Goal: Transaction & Acquisition: Purchase product/service

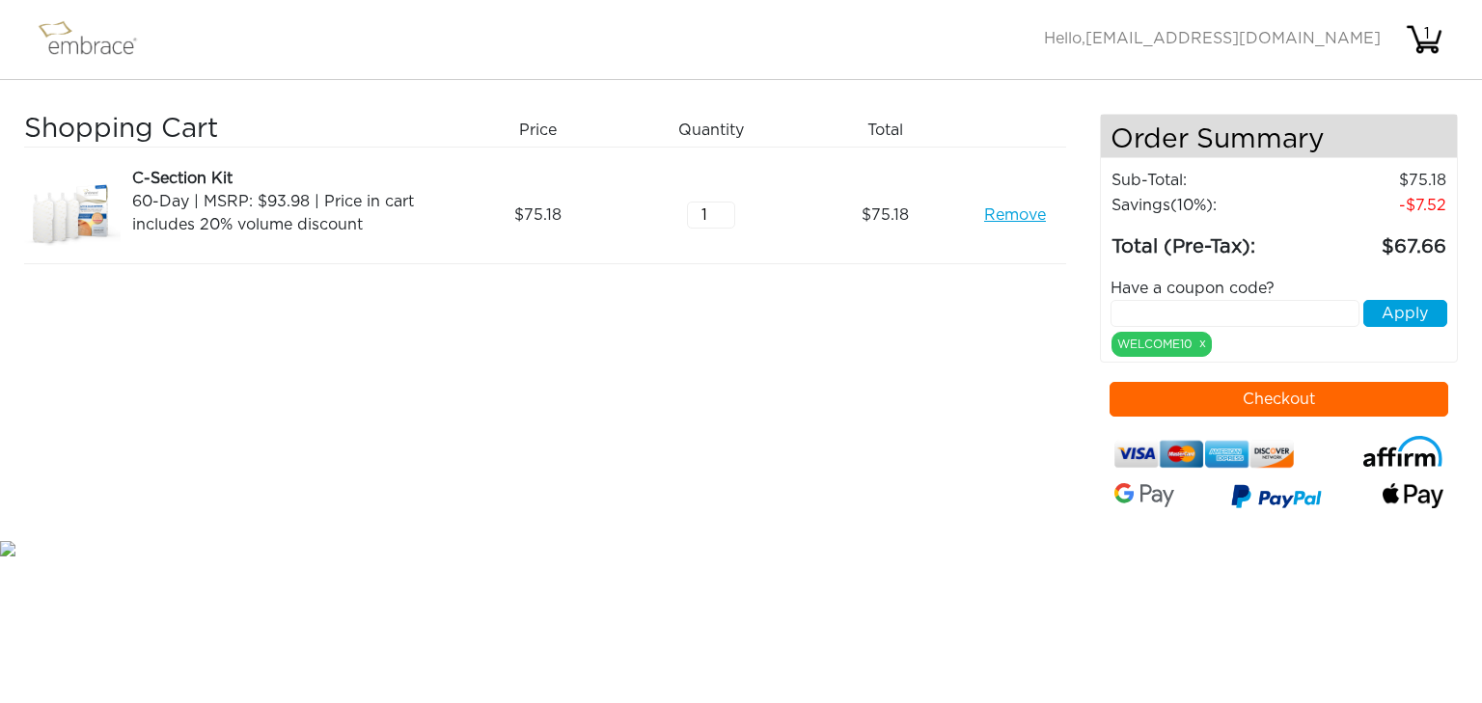
click at [1318, 308] on input "text" at bounding box center [1235, 313] width 250 height 27
click at [55, 42] on img at bounding box center [96, 39] width 125 height 48
click at [1158, 342] on div "WELCOME10 x" at bounding box center [1161, 344] width 100 height 25
click at [1323, 403] on button "Checkout" at bounding box center [1279, 399] width 340 height 35
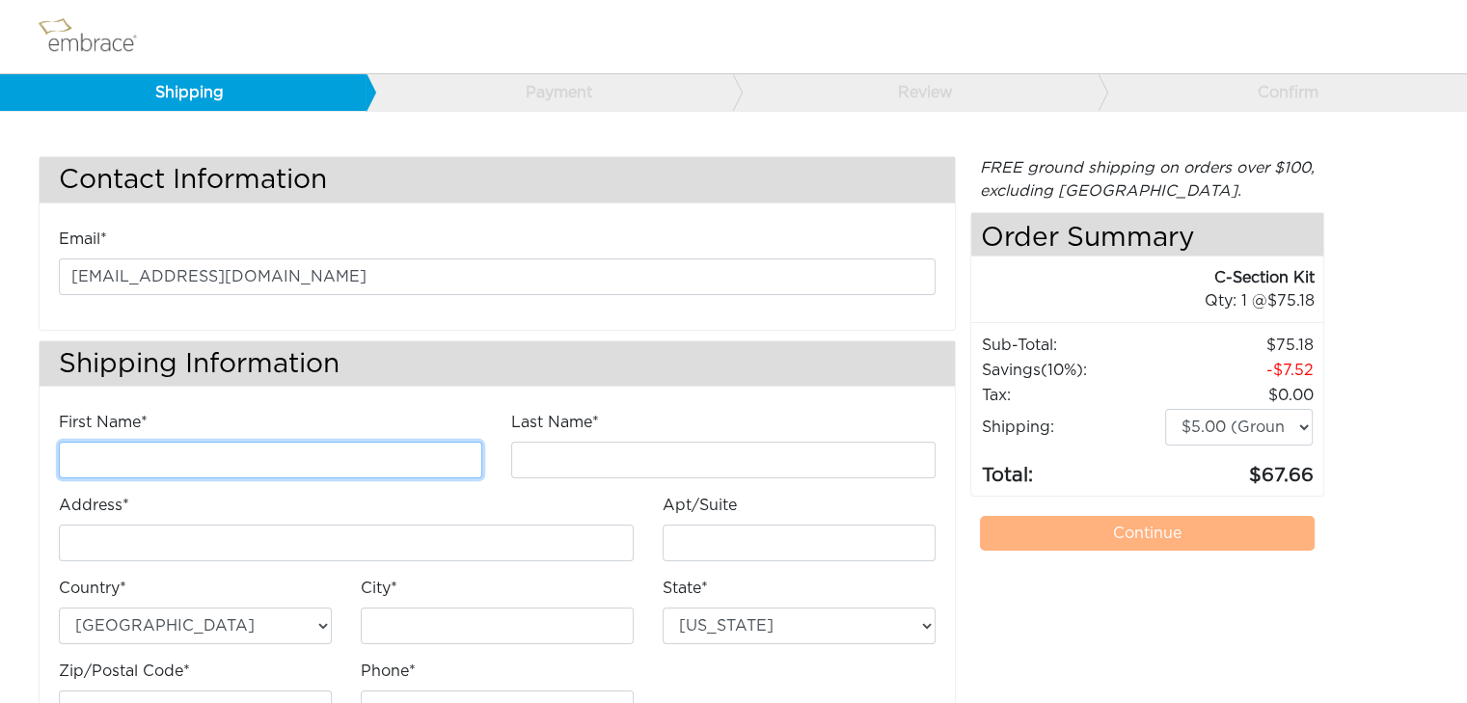
click at [259, 461] on input "First Name*" at bounding box center [271, 460] width 424 height 37
type input "Victoria"
type input "Marty"
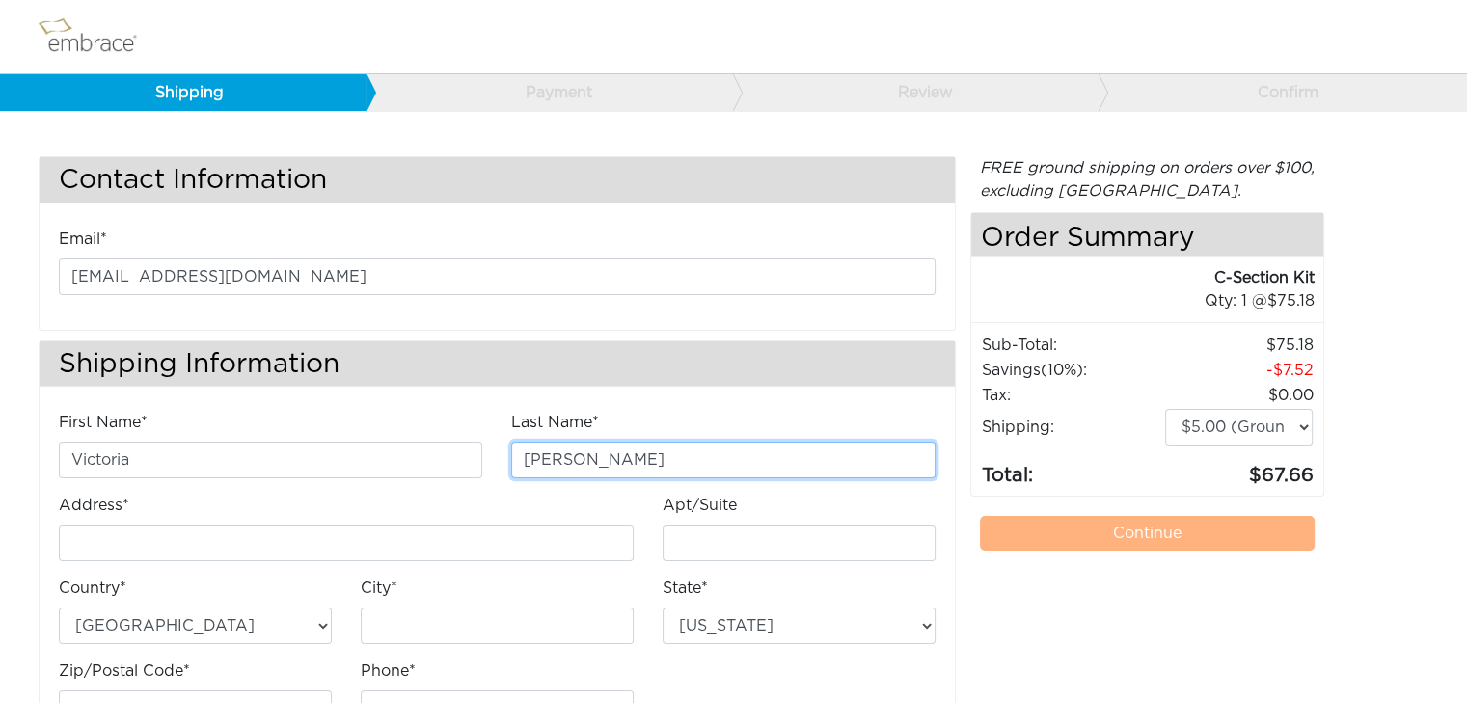
type input "339 lexington dr"
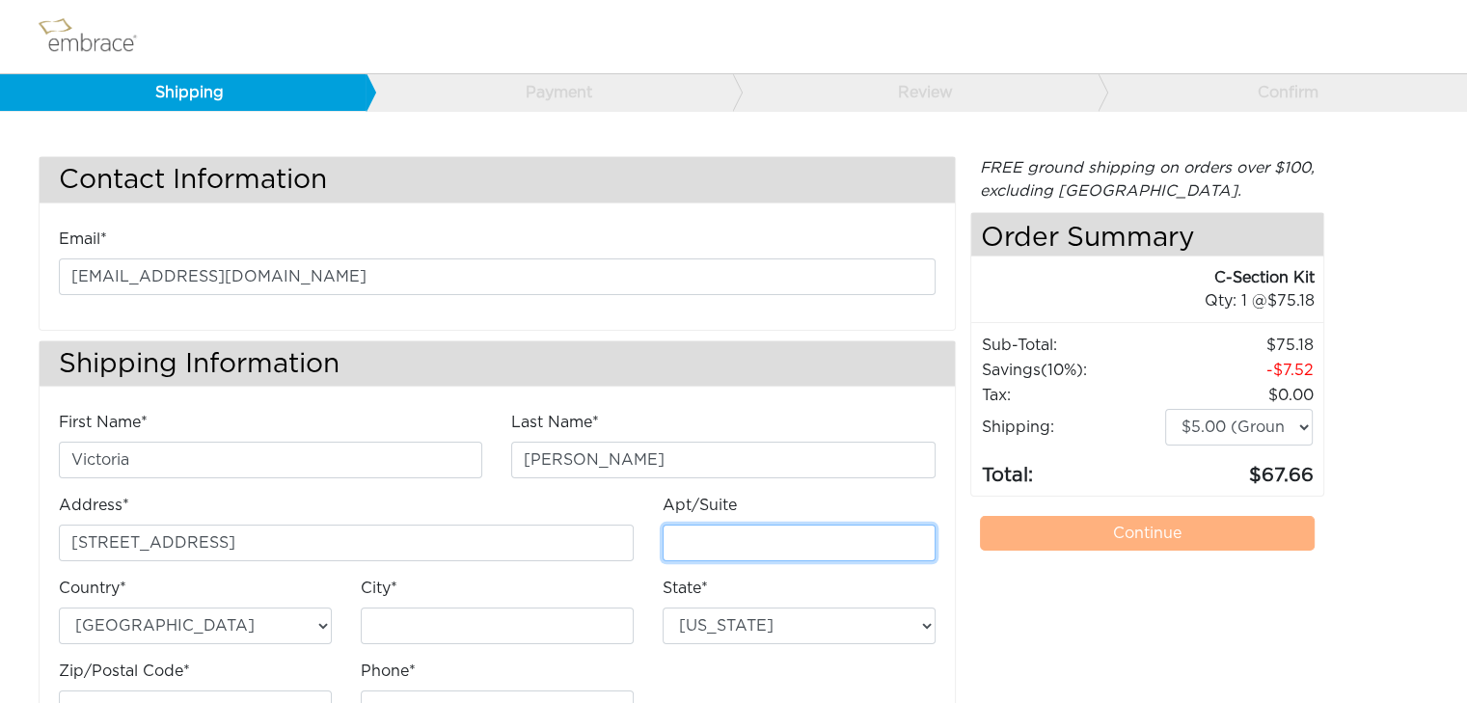
type input "2405"
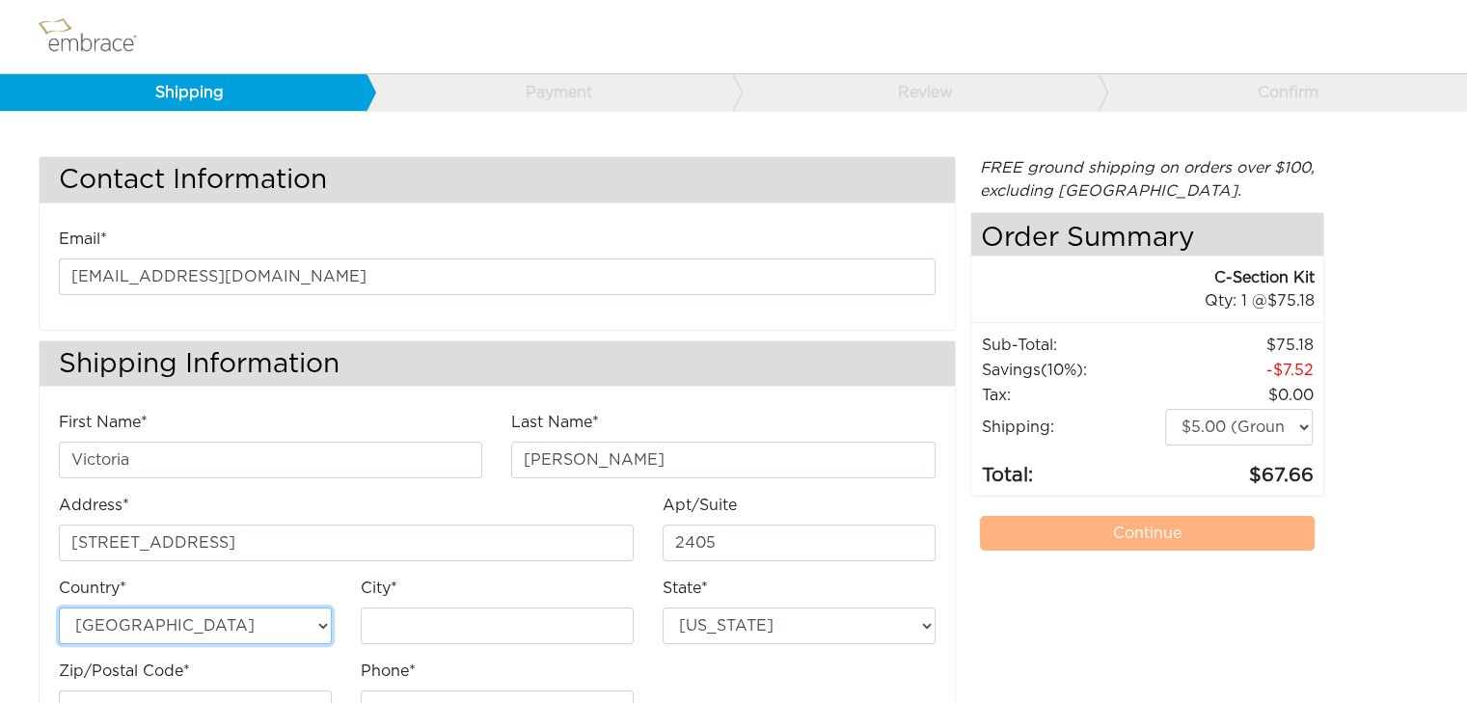
type input "Menlo Park"
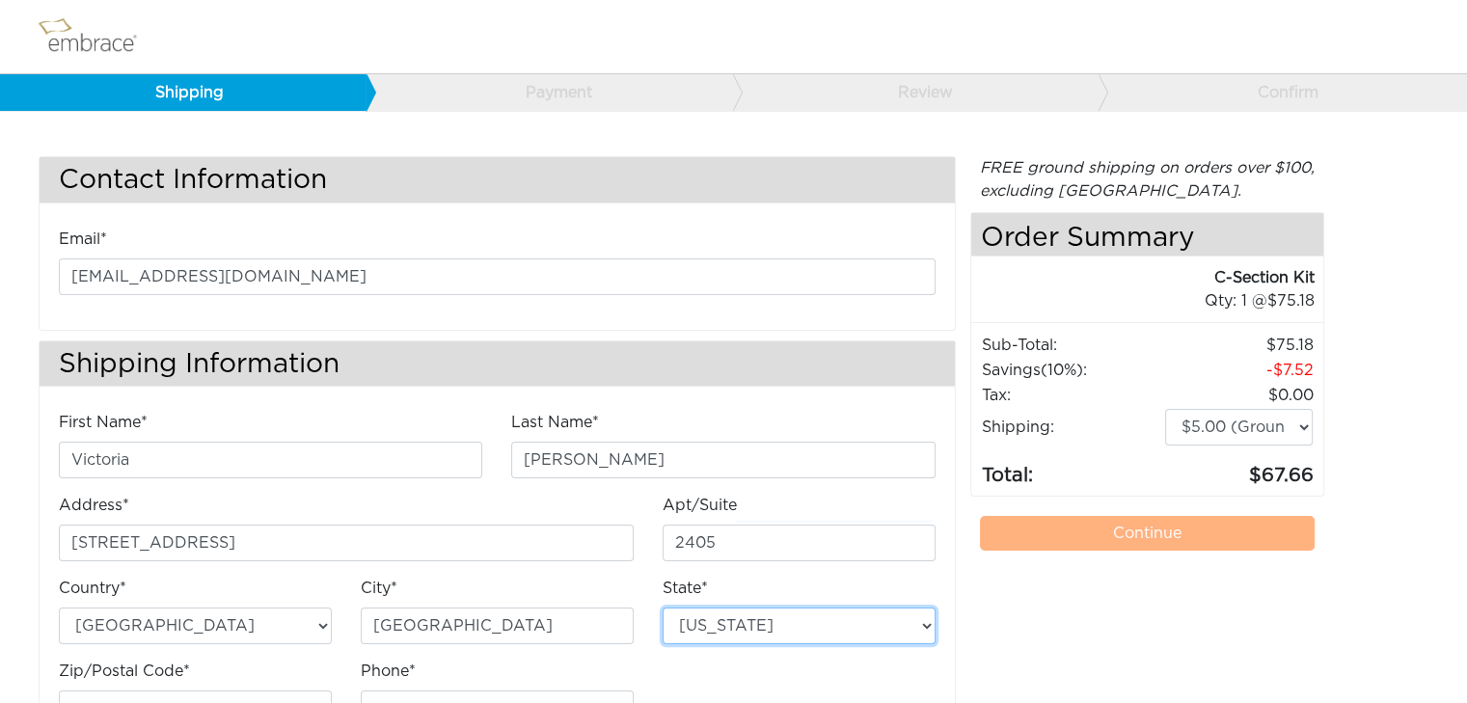
select select "CA"
type input "94025"
type input "3107791888"
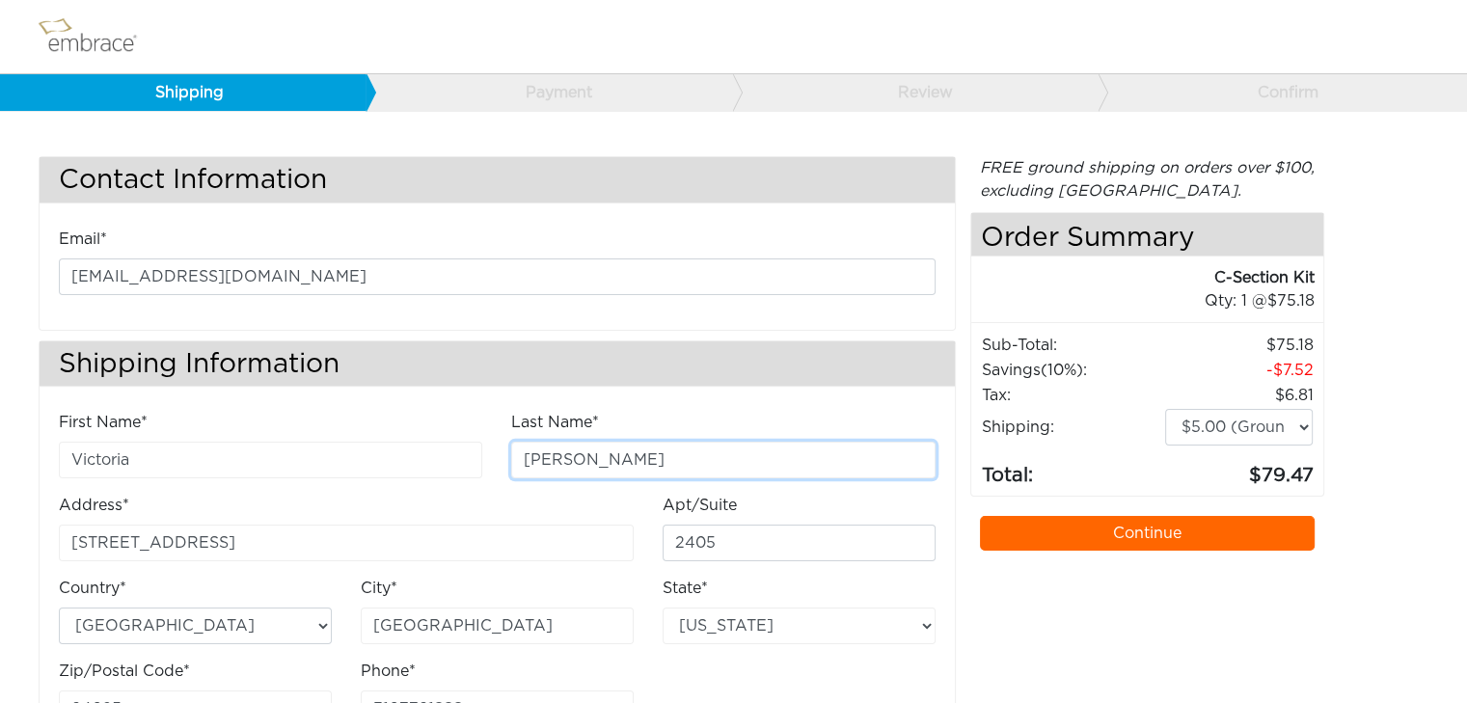
drag, startPoint x: 638, startPoint y: 468, endPoint x: 284, endPoint y: 420, distance: 357.3
click at [284, 420] on div "First Name* Victoria Last Name* Marty Address* 339 lexington dr Apt/Suite 2405" at bounding box center [497, 577] width 906 height 332
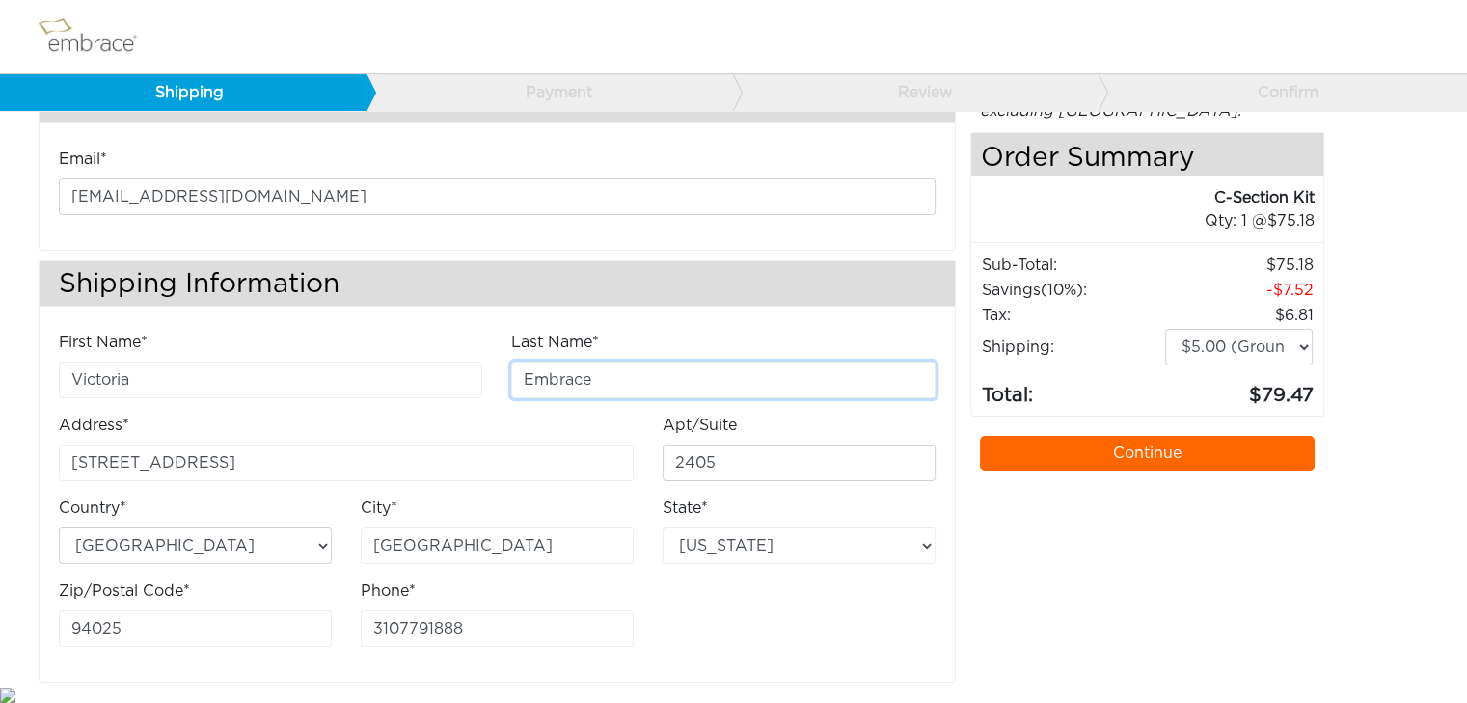
type input "Embrace"
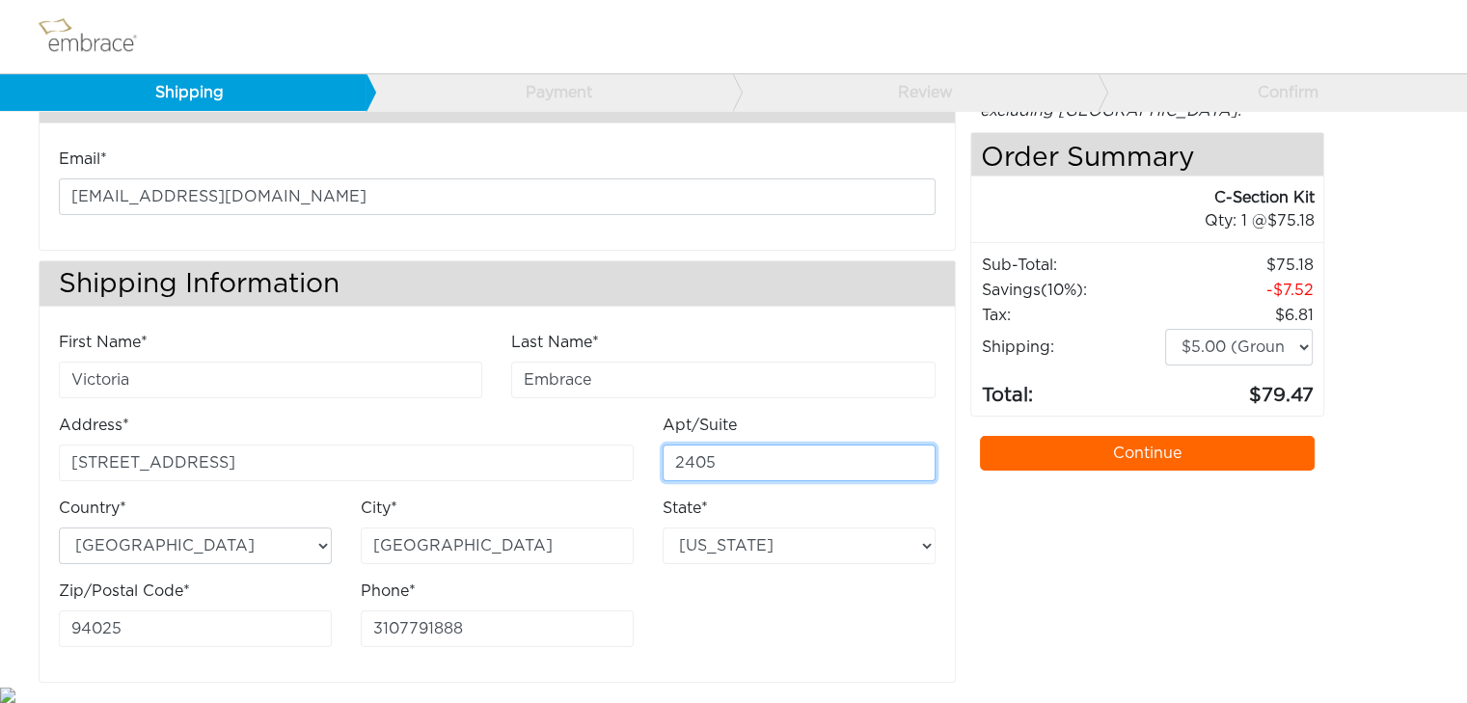
drag, startPoint x: 759, startPoint y: 467, endPoint x: 452, endPoint y: 431, distance: 308.9
click at [453, 431] on div "First Name* Victoria Last Name* Embrace Address* 339 lexington dr Apt/Suite 2405" at bounding box center [497, 497] width 906 height 332
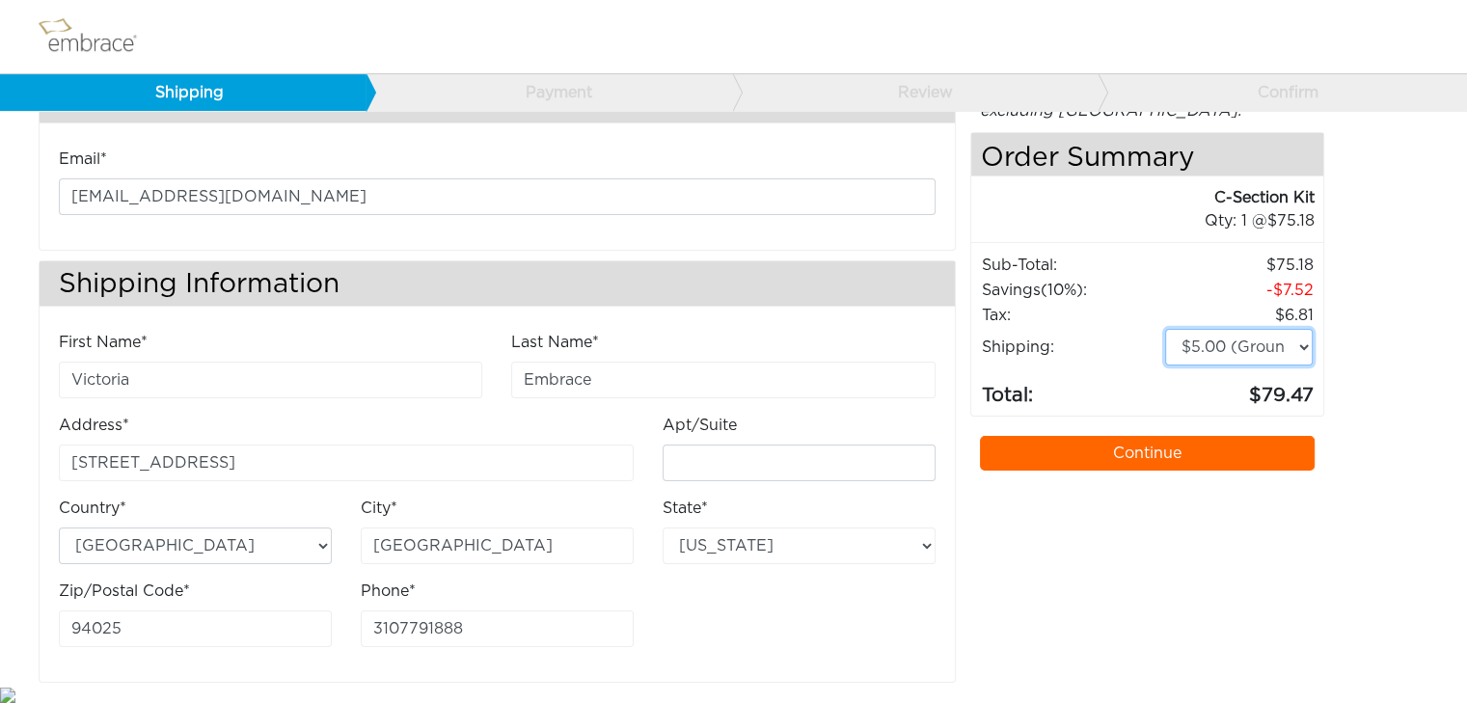
click at [1251, 335] on select "$5.00 (Ground) $15.00 (Express Saver) $20.00 (Two Day) $30.00 (Overnight)" at bounding box center [1239, 347] width 149 height 37
click at [1150, 460] on link "Continue" at bounding box center [1148, 453] width 336 height 35
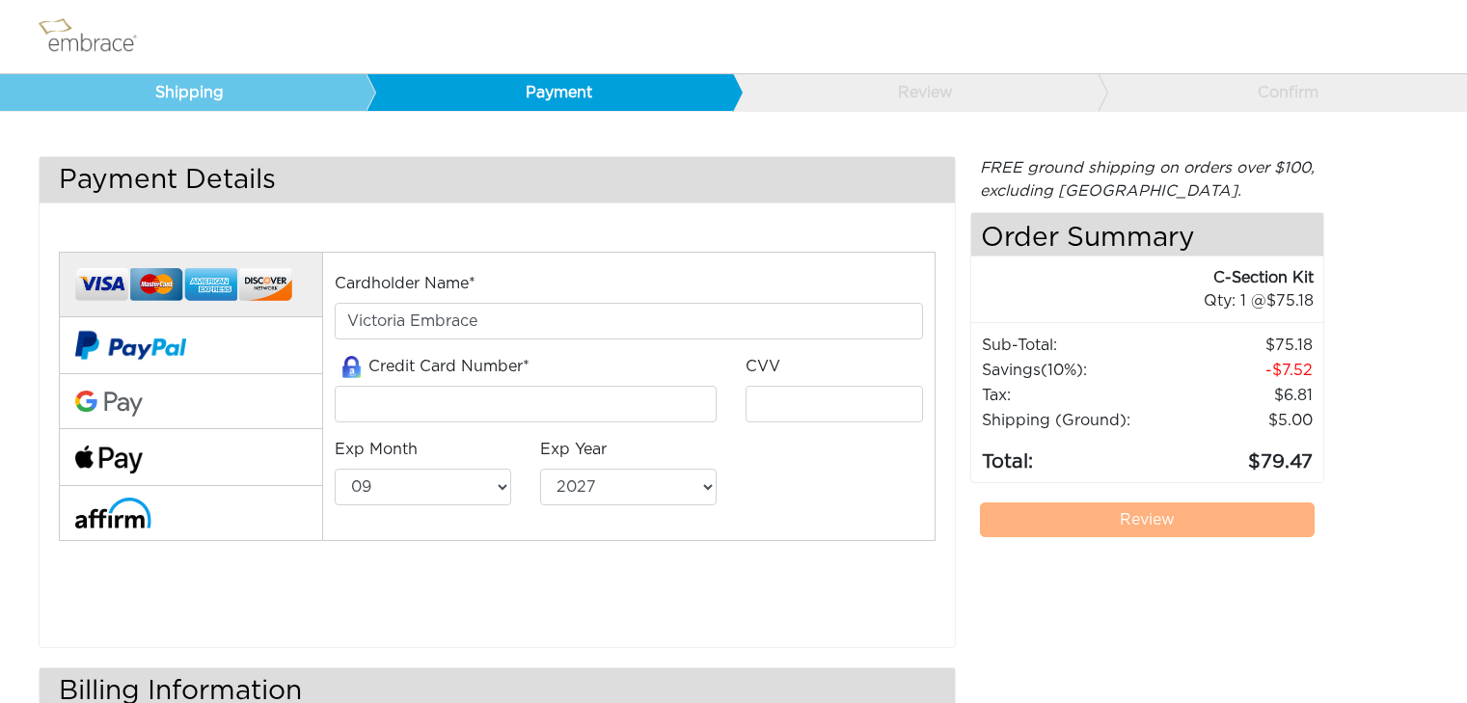
select select "9"
select select "2027"
drag, startPoint x: 0, startPoint y: 0, endPoint x: 558, endPoint y: 395, distance: 683.1
click at [558, 395] on input "tel" at bounding box center [526, 404] width 383 height 37
type input "4400662508997645"
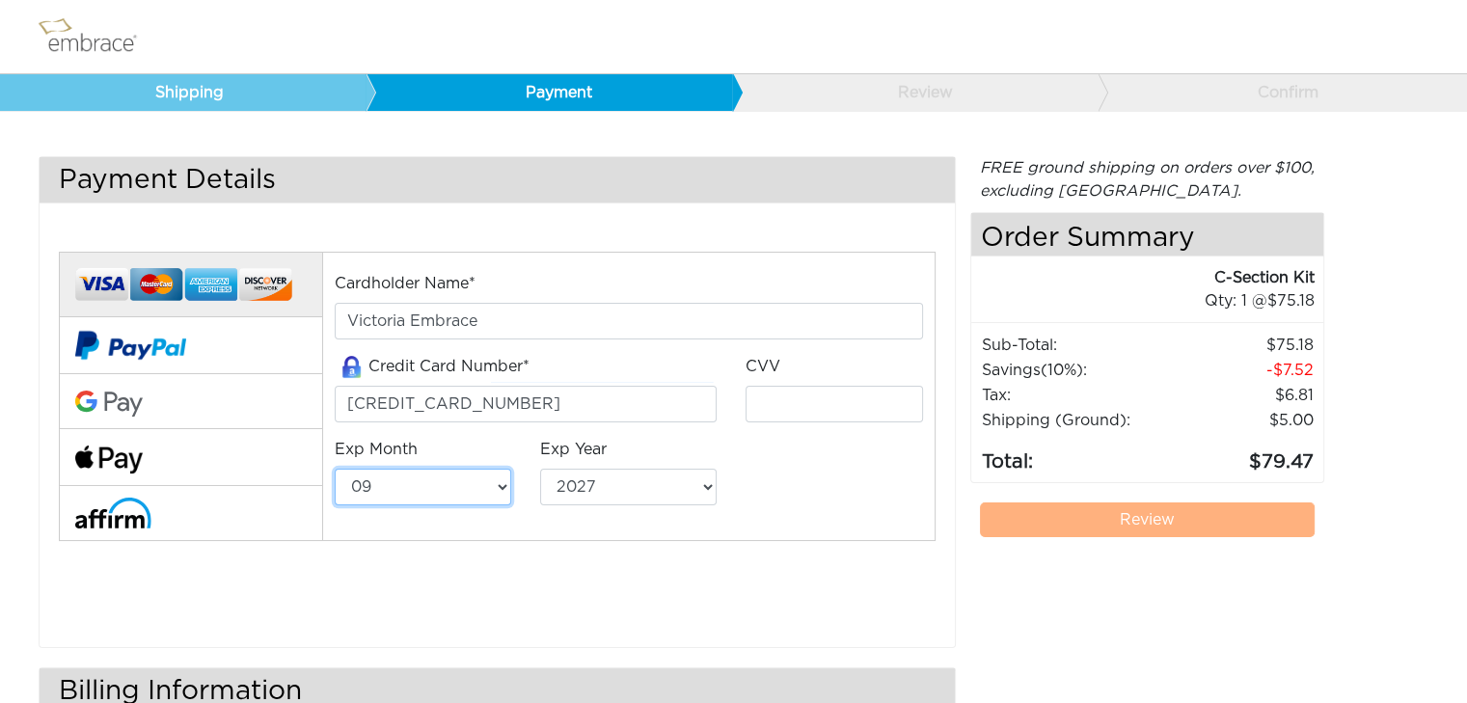
select select "11"
select select "2028"
click at [820, 401] on input "tel" at bounding box center [834, 404] width 177 height 37
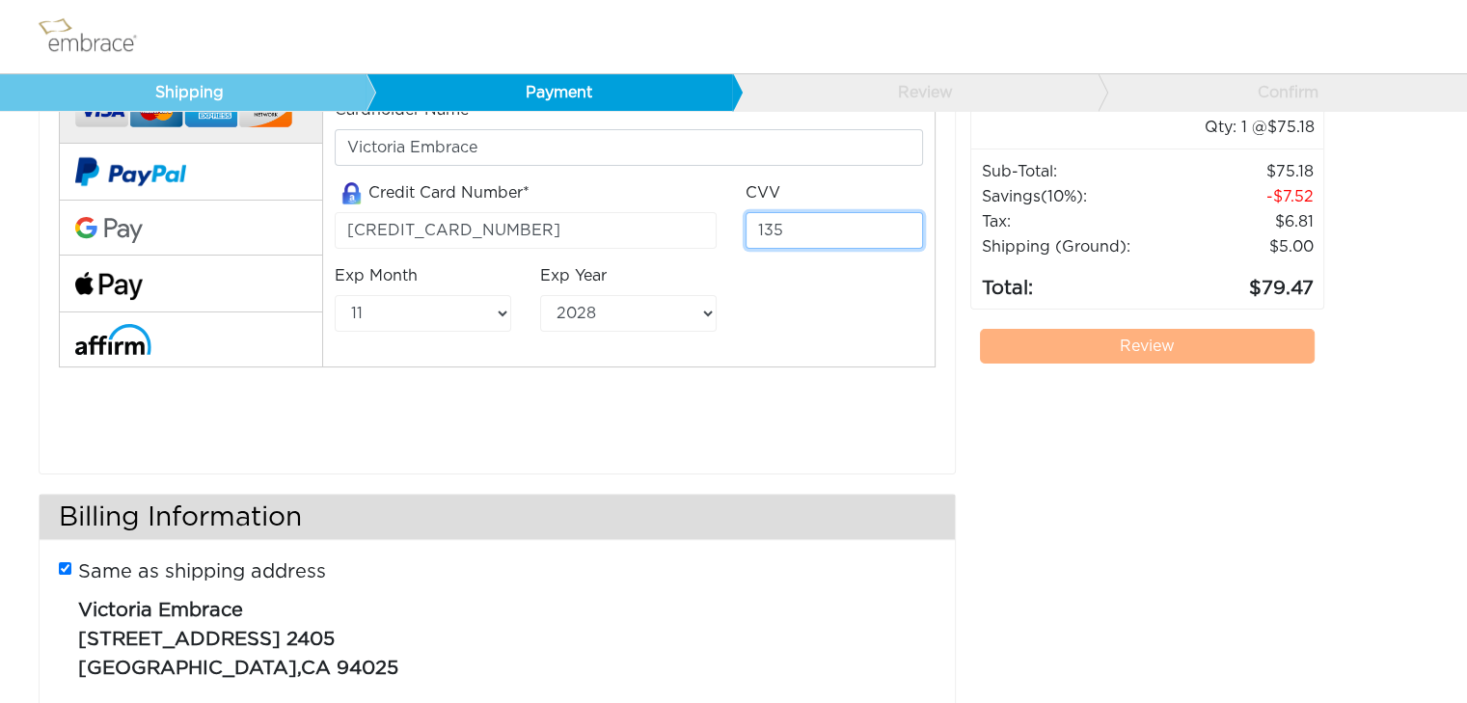
scroll to position [193, 0]
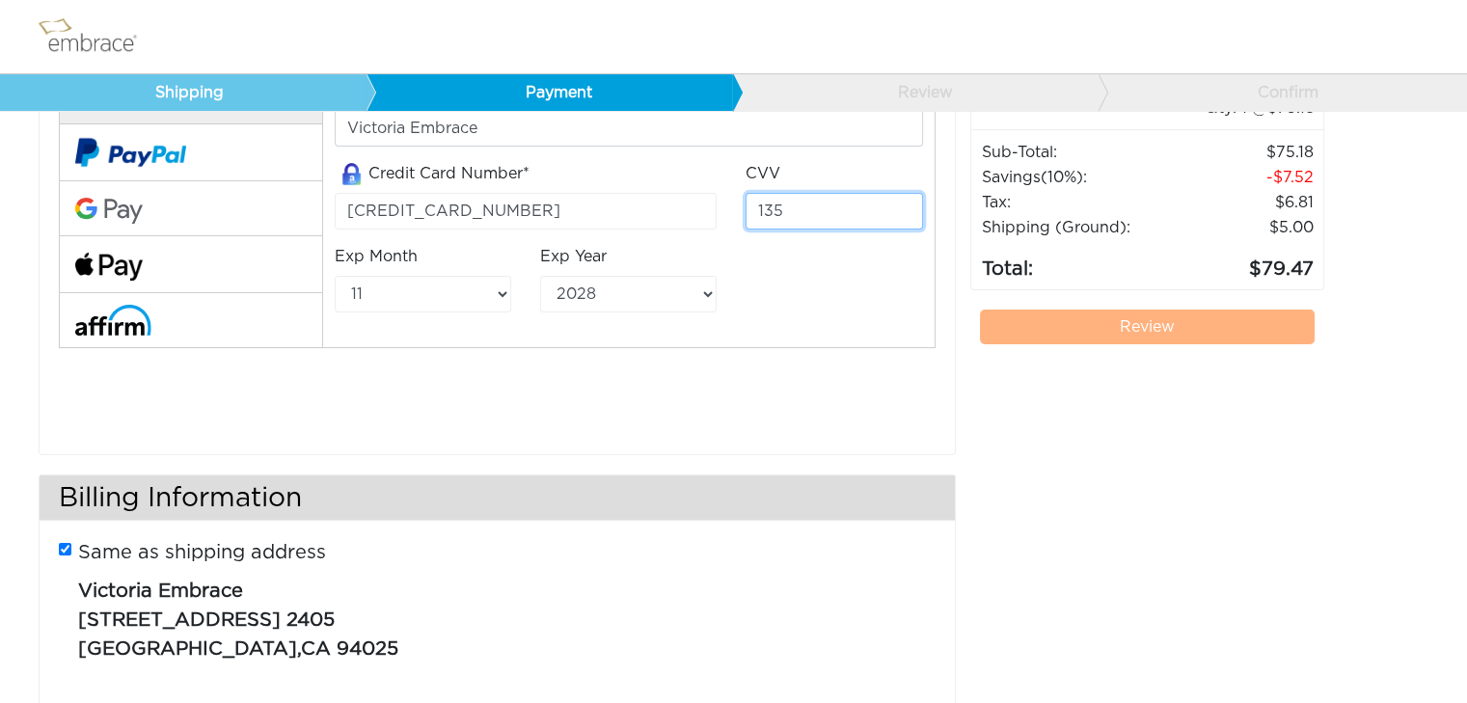
type input "135"
click at [594, 408] on div "Cardholder Name* Victoria Embrace Credit Card Number* 4400662508997645 CVV 135 …" at bounding box center [497, 230] width 906 height 391
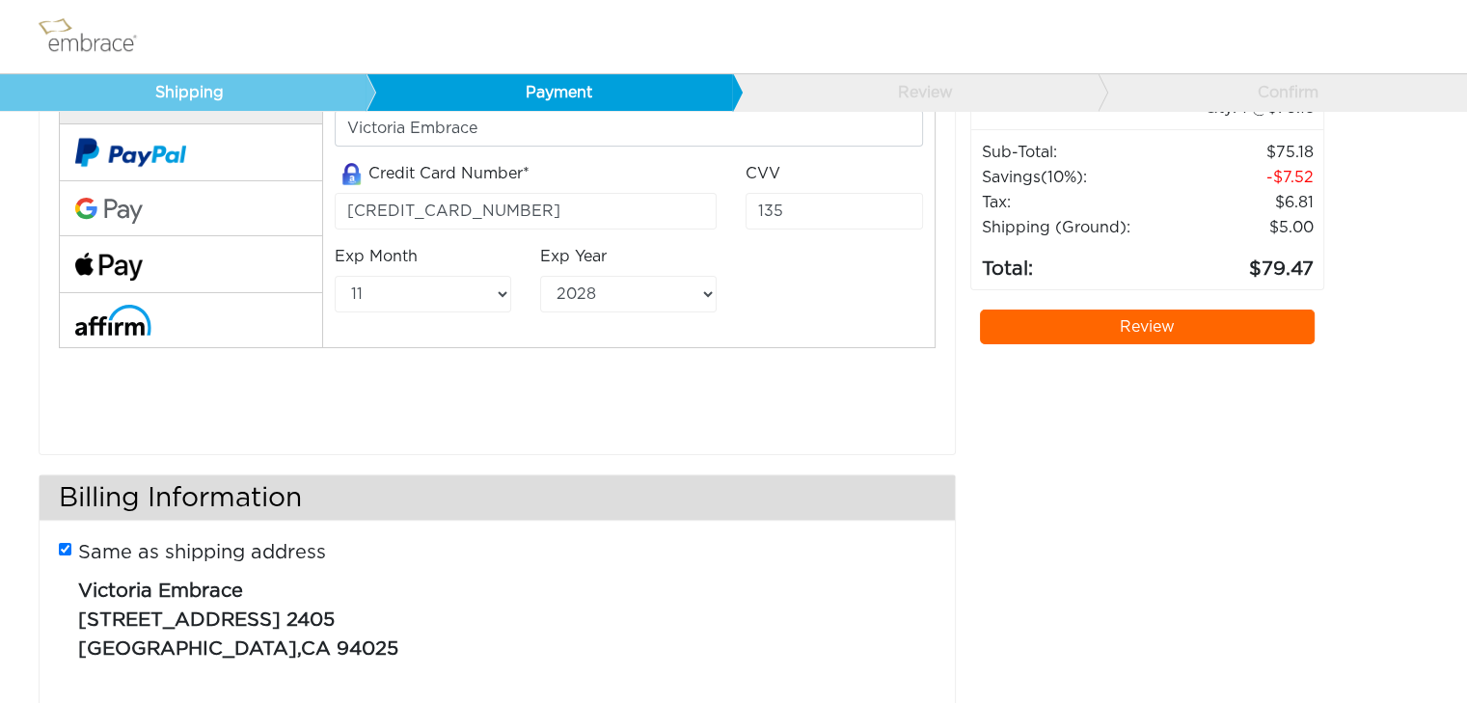
click at [1255, 327] on link "Review" at bounding box center [1148, 327] width 336 height 35
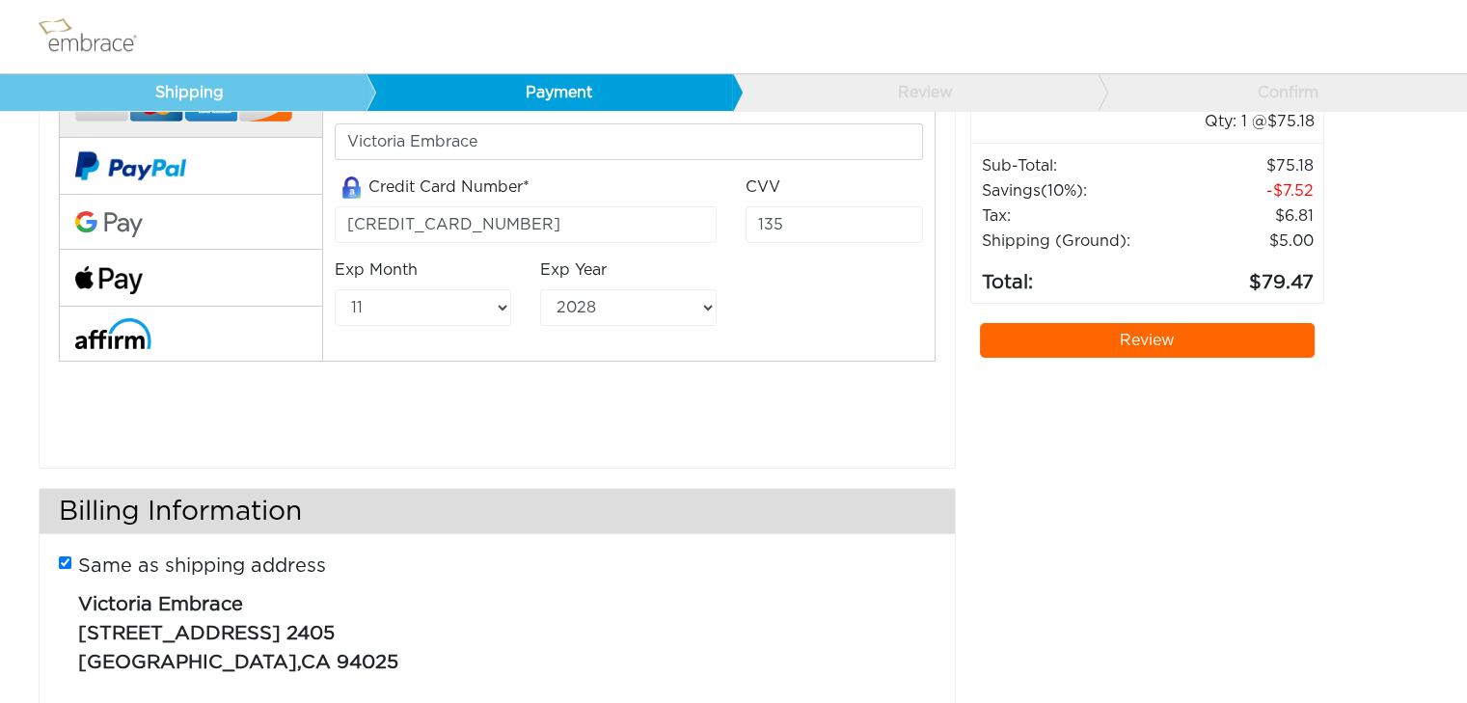
scroll to position [237, 0]
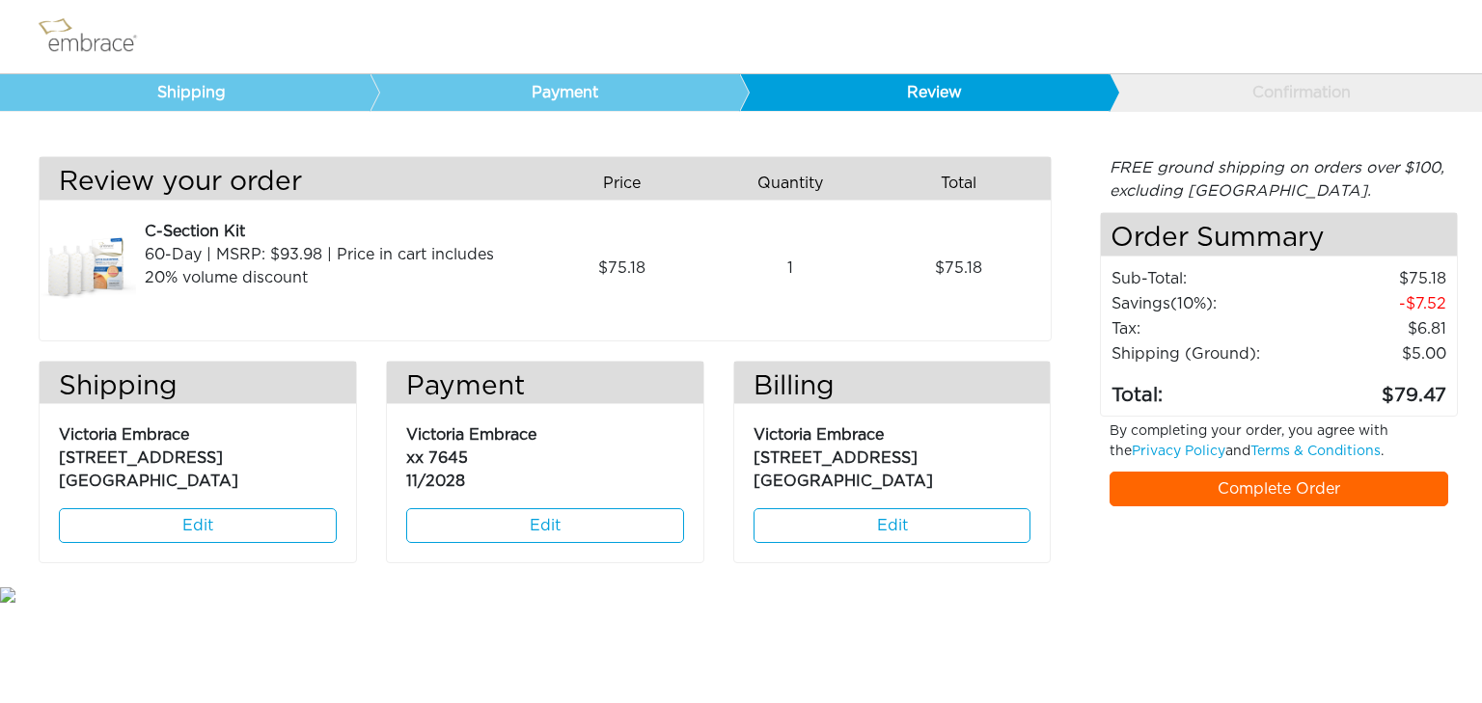
click at [889, 524] on link "Edit" at bounding box center [892, 525] width 278 height 35
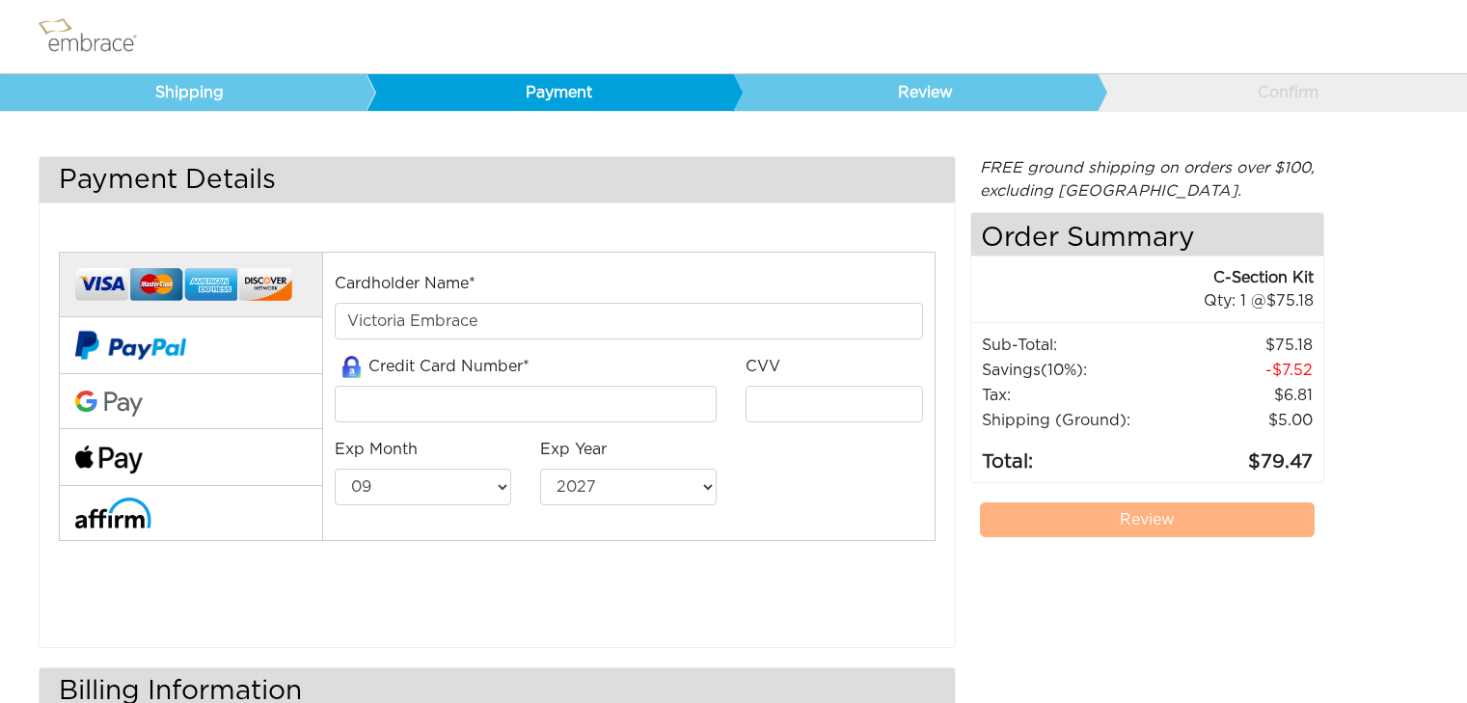
select select "9"
select select "2027"
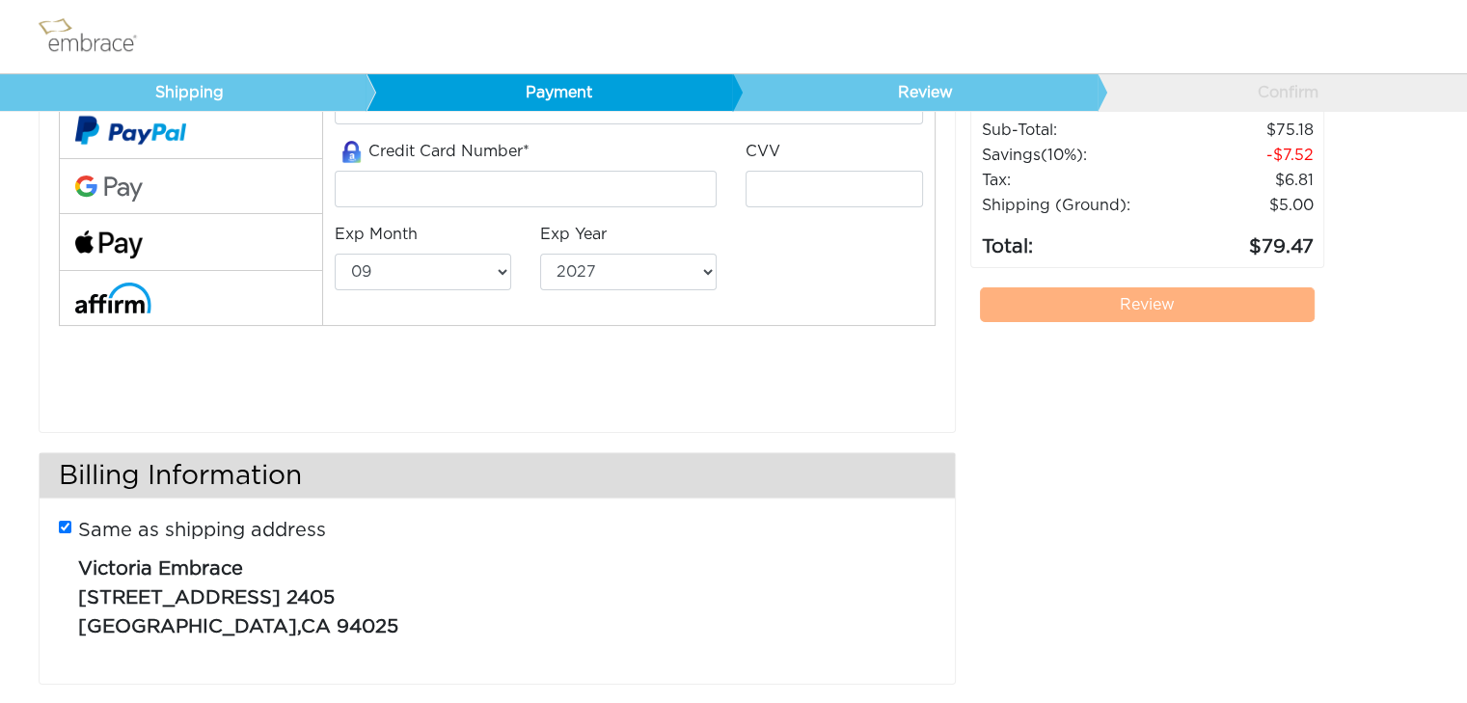
scroll to position [237, 0]
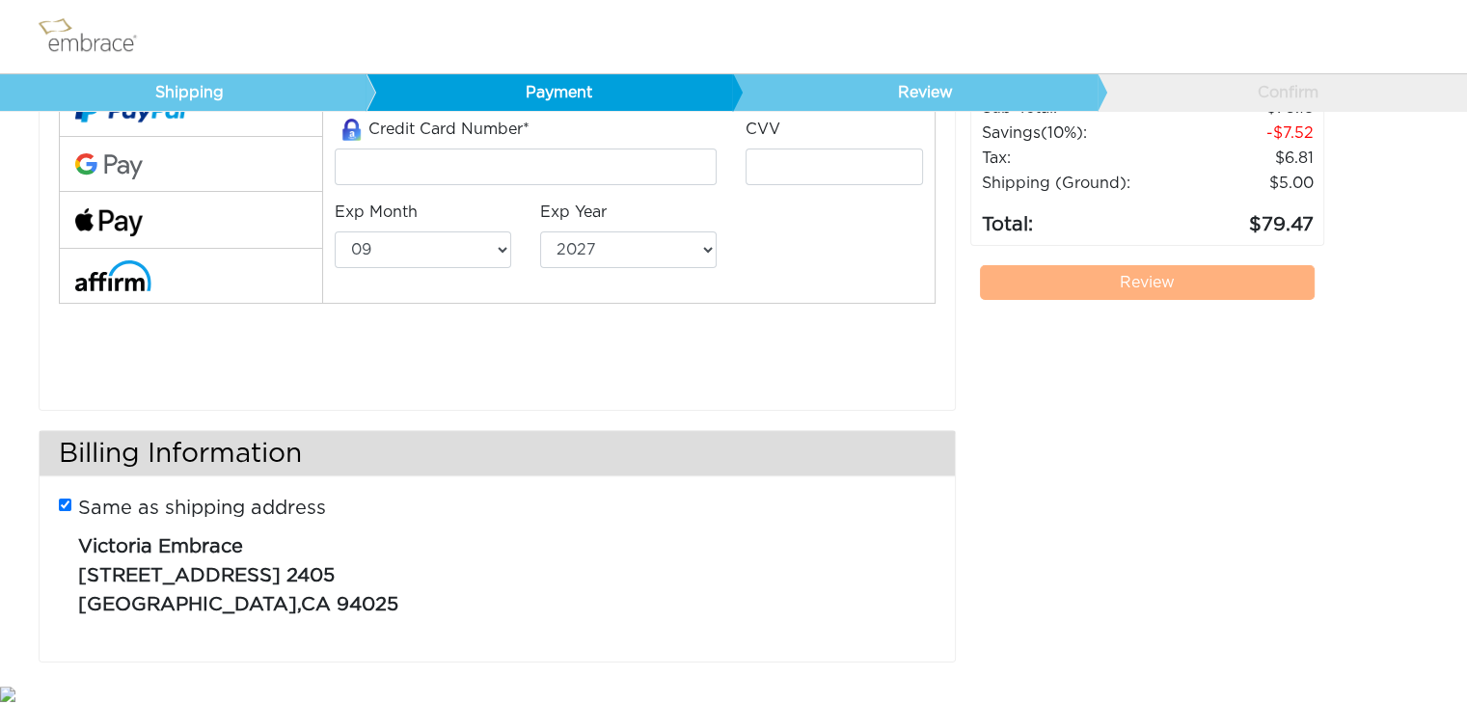
click at [63, 503] on input "Same as shipping address" at bounding box center [65, 505] width 13 height 13
checkbox input "false"
select select "AL"
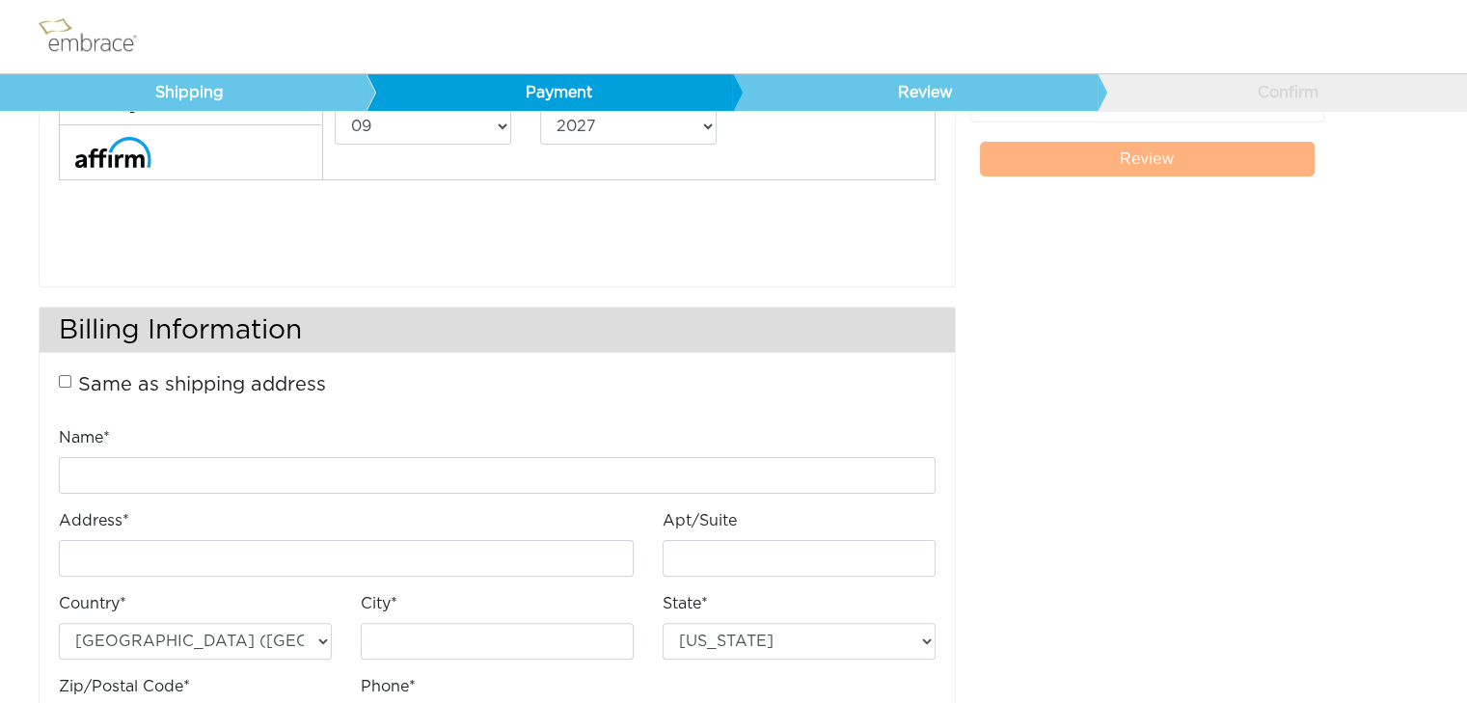
scroll to position [456, 0]
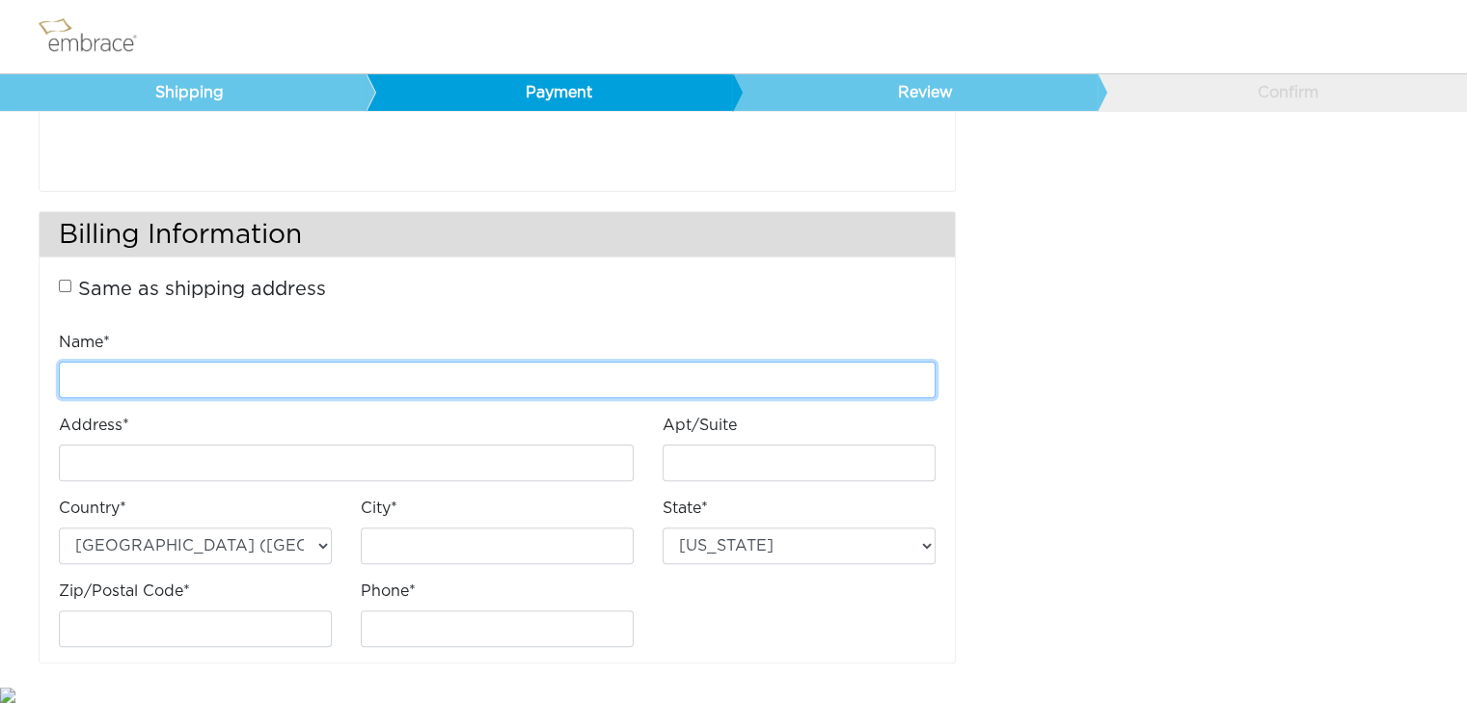
click at [617, 384] on input "Name*" at bounding box center [497, 380] width 877 height 37
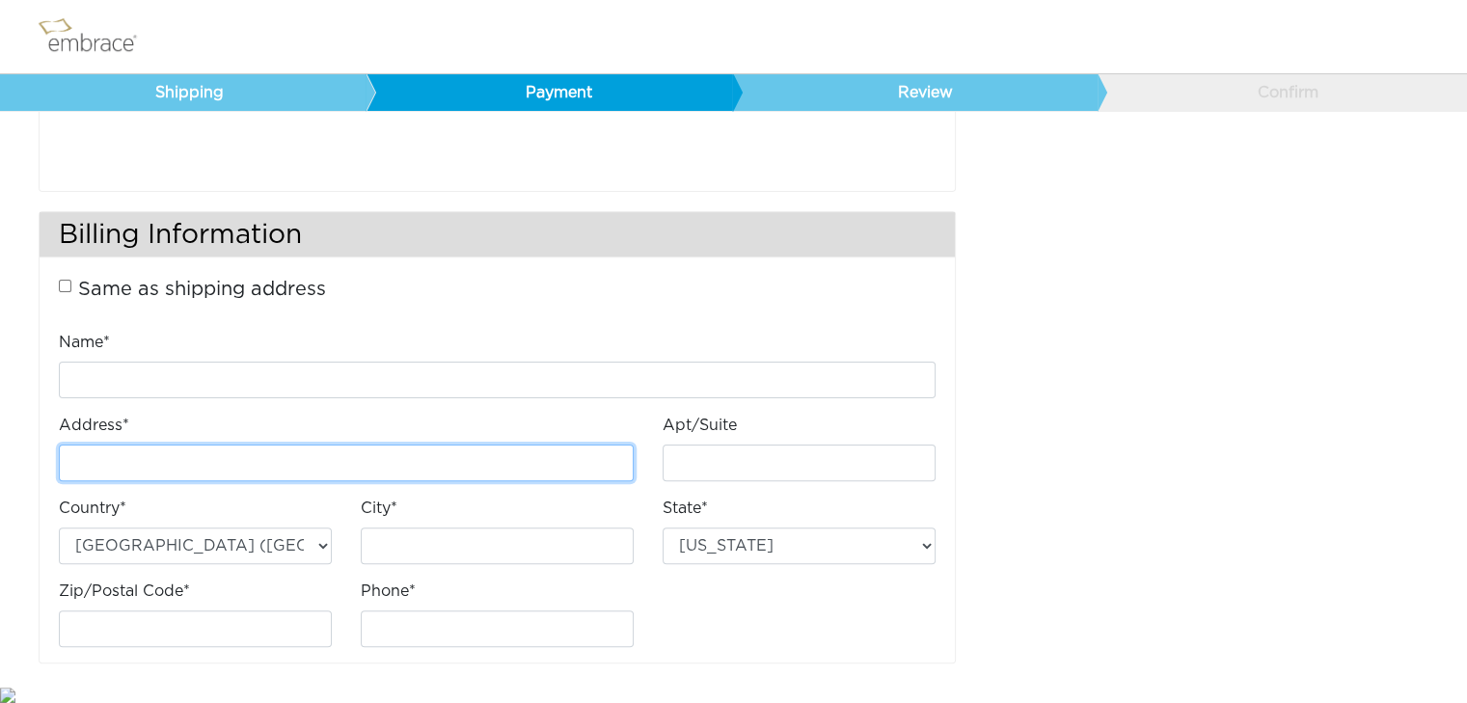
click at [123, 476] on input "Address*" at bounding box center [346, 463] width 575 height 37
type input "[STREET_ADDRESS]"
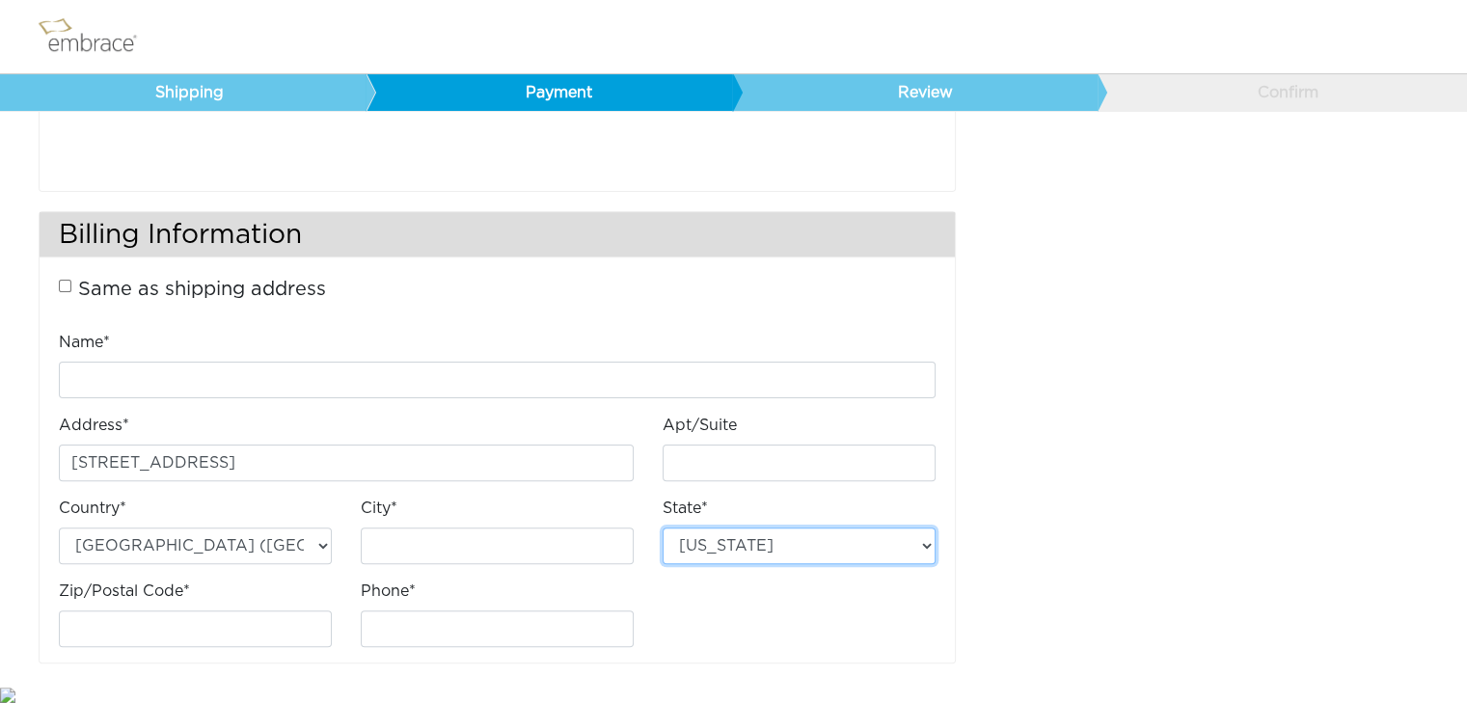
select select "CA"
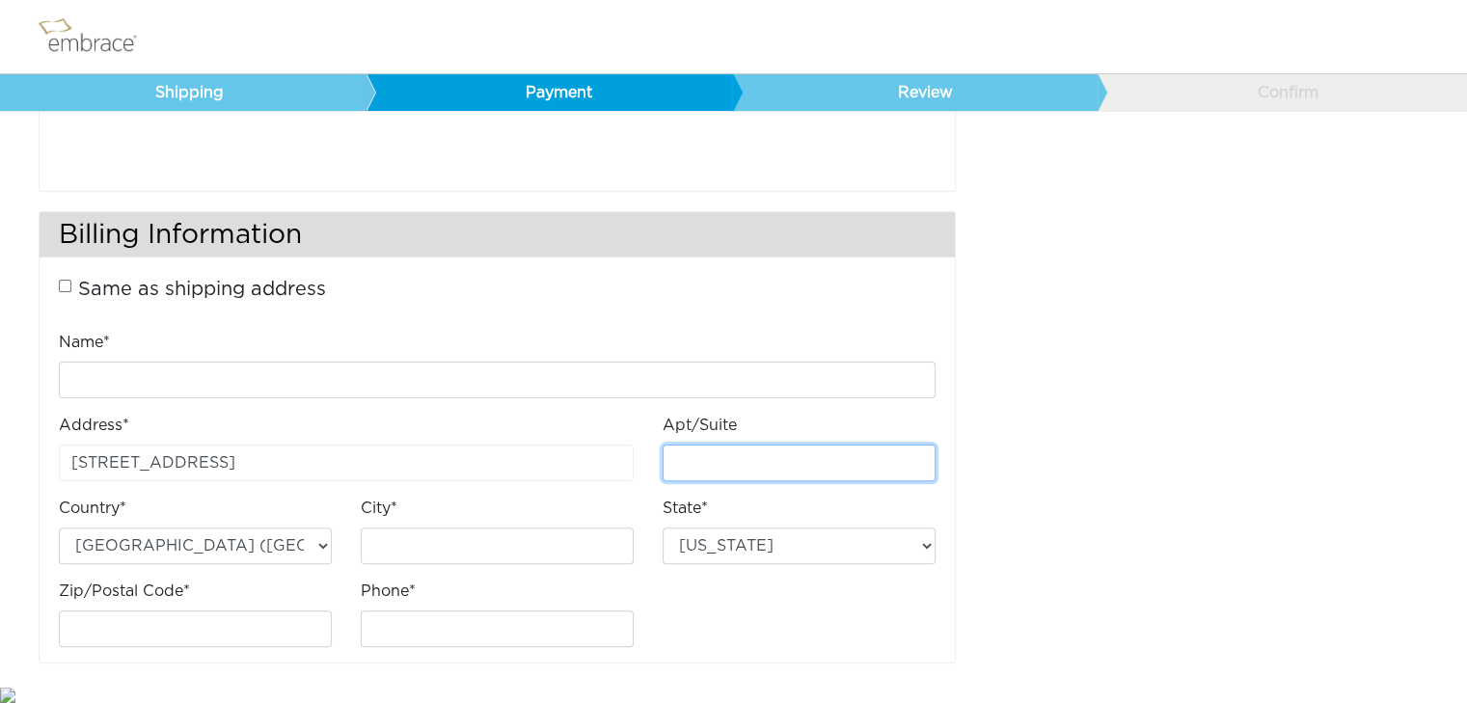
click at [709, 478] on input "Apt/Suite" at bounding box center [799, 463] width 273 height 37
drag, startPoint x: 1046, startPoint y: 422, endPoint x: 509, endPoint y: 395, distance: 537.1
click at [1035, 415] on div "FREE ground shipping on orders over $100, excluding Australia. Any applicable i…" at bounding box center [1148, 191] width 355 height 983
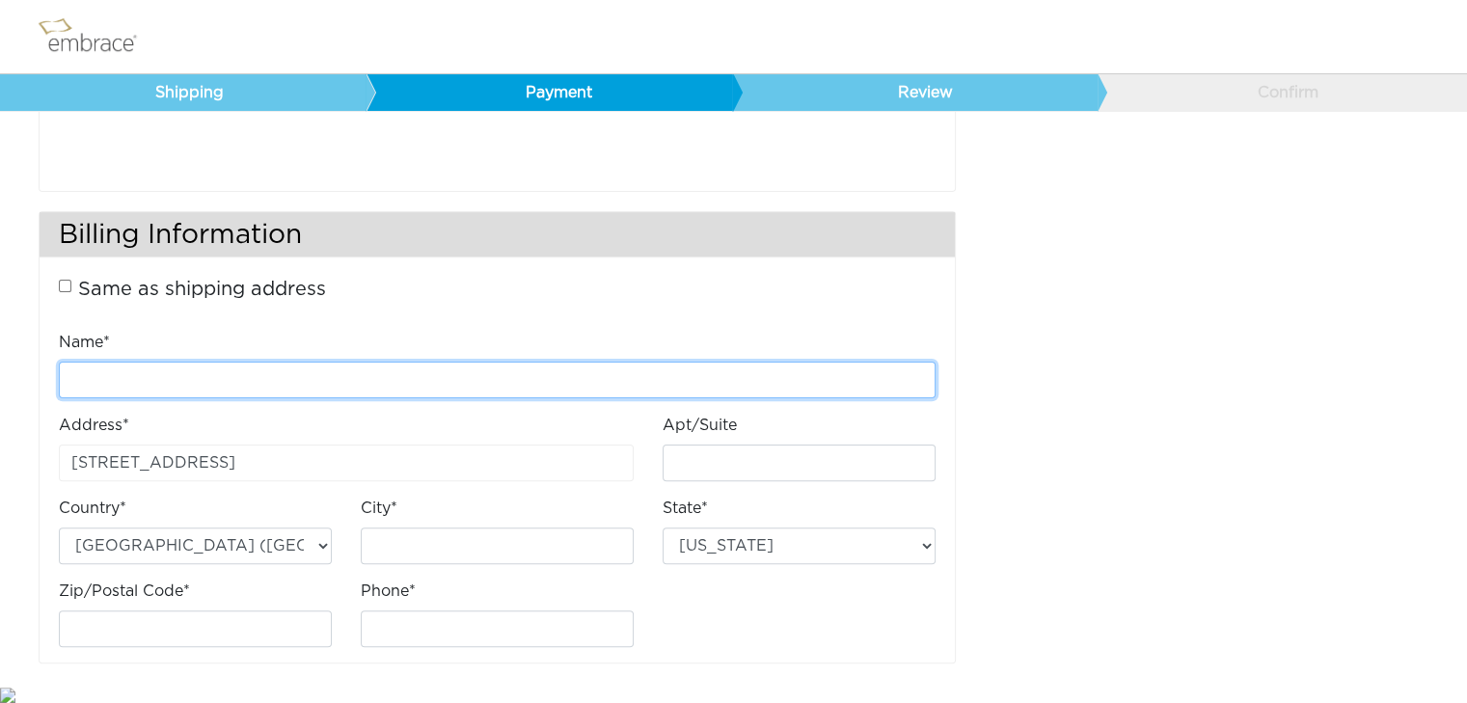
click at [239, 379] on input "Name*" at bounding box center [497, 380] width 877 height 37
type input "Xiaofang Wu"
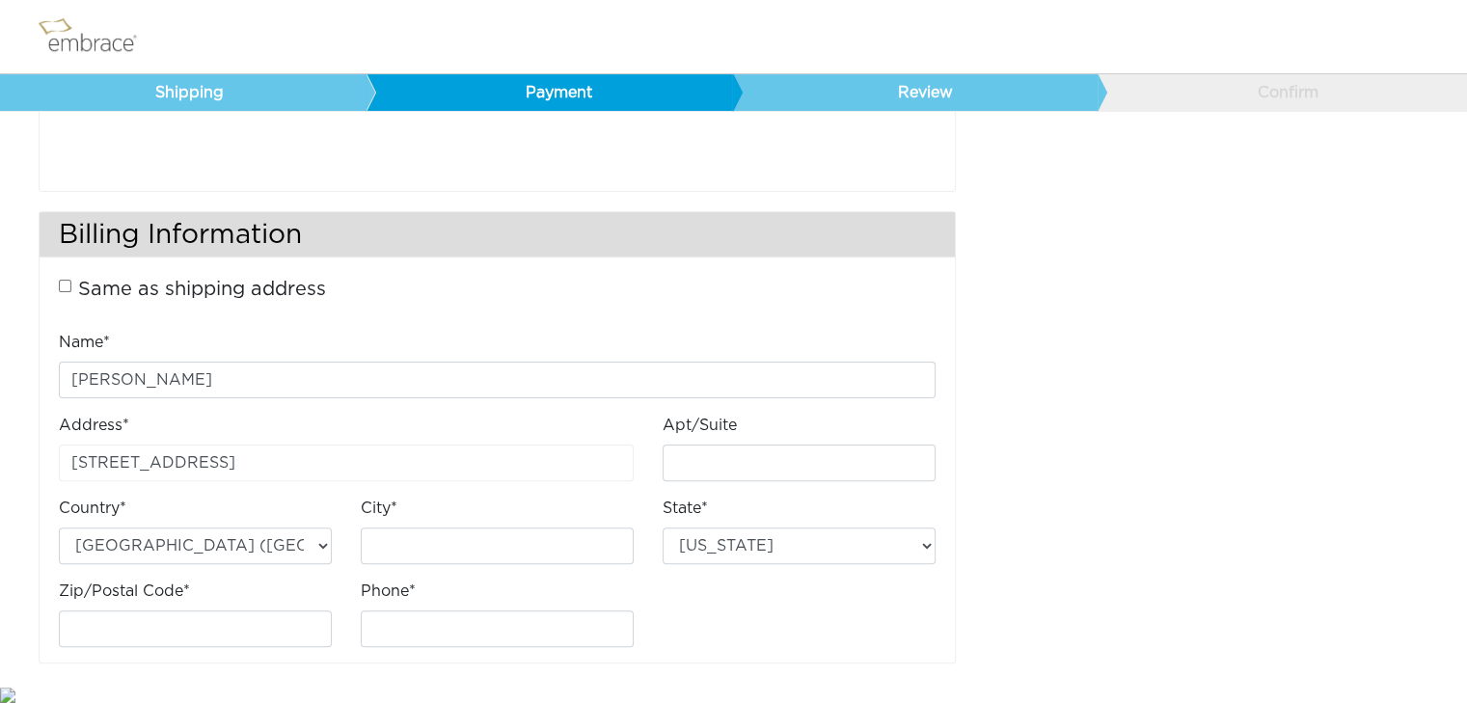
type input "4400662508997645"
select select "11"
select select "2028"
click at [492, 545] on input "City*" at bounding box center [497, 546] width 273 height 37
type input "Menlo Park"
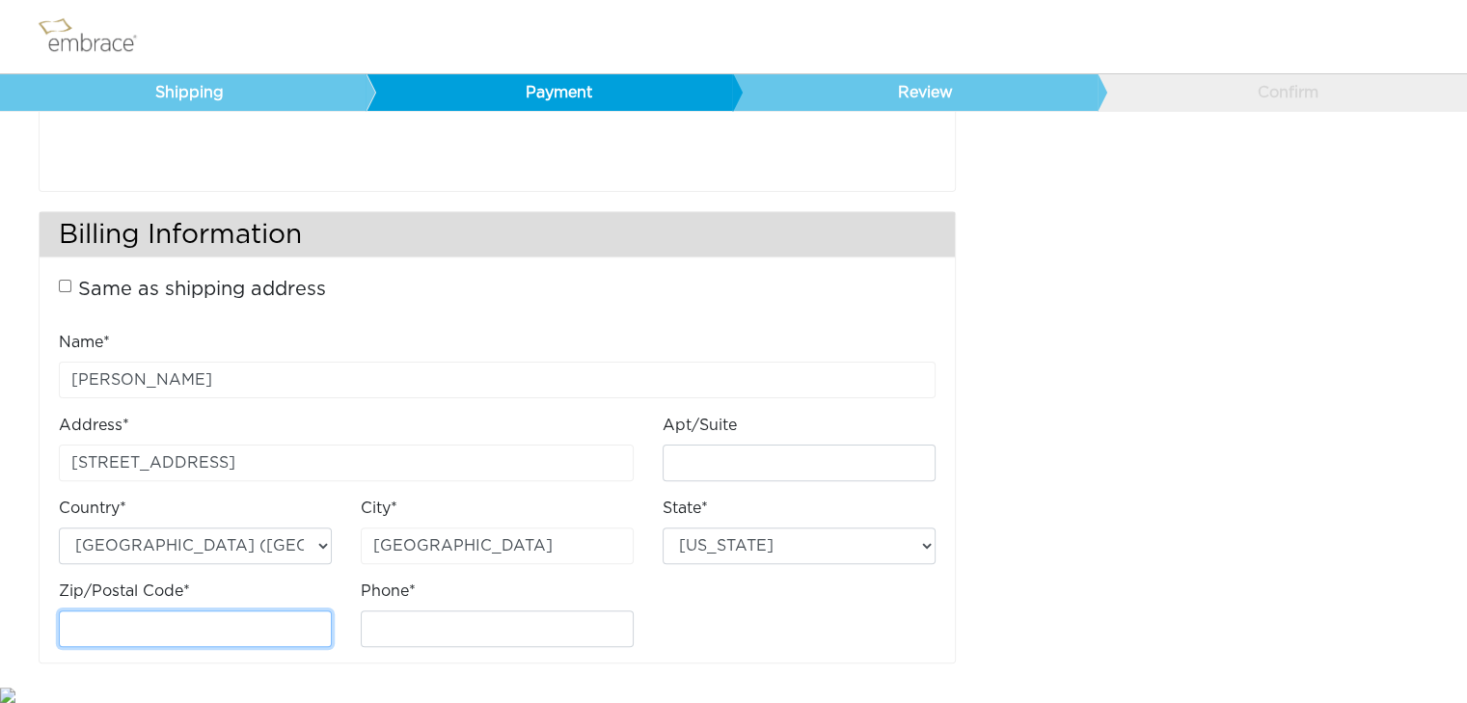
click at [296, 615] on input "Zip/Postal Code*" at bounding box center [195, 629] width 273 height 37
type input "94025"
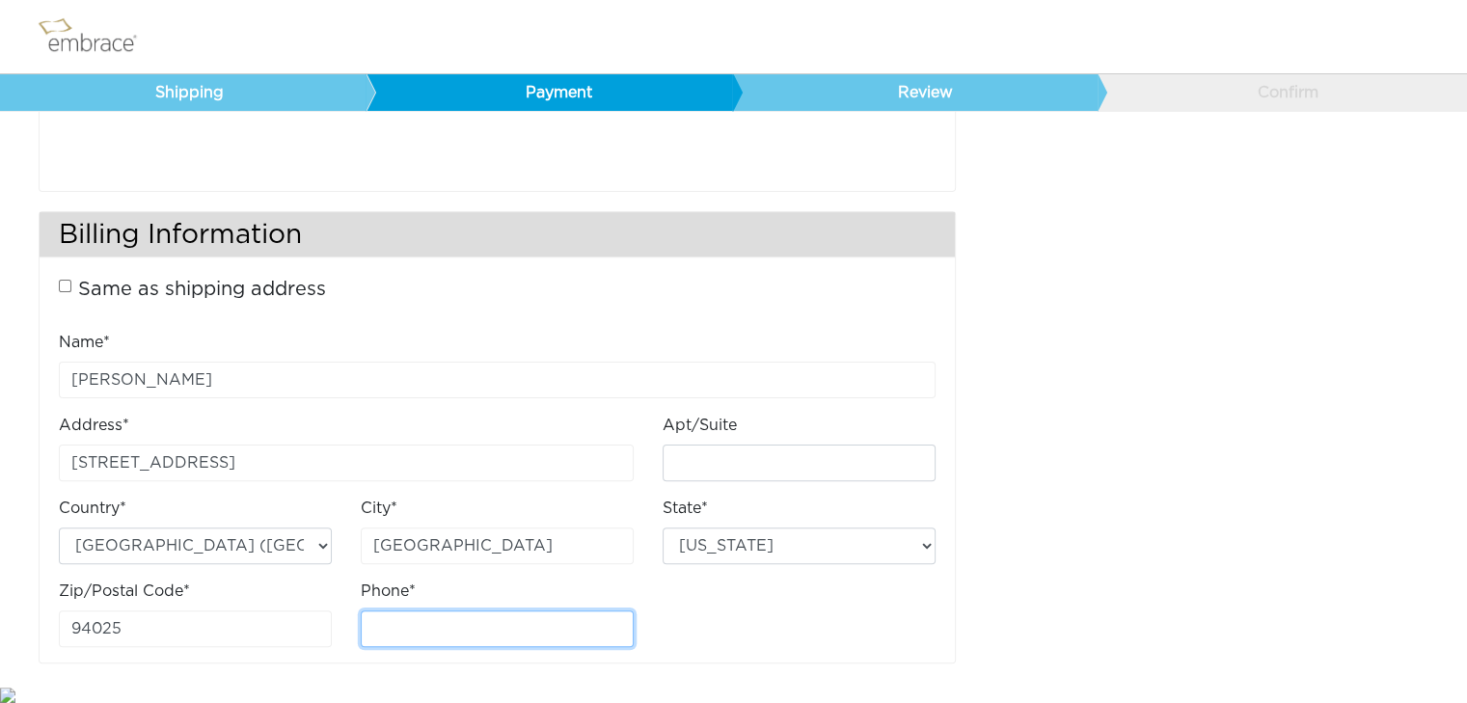
click at [409, 623] on input "Phone*" at bounding box center [497, 629] width 273 height 37
type input "3107791888"
click at [1137, 416] on div "FREE ground shipping on orders over $100, excluding Australia. Any applicable i…" at bounding box center [1148, 191] width 355 height 983
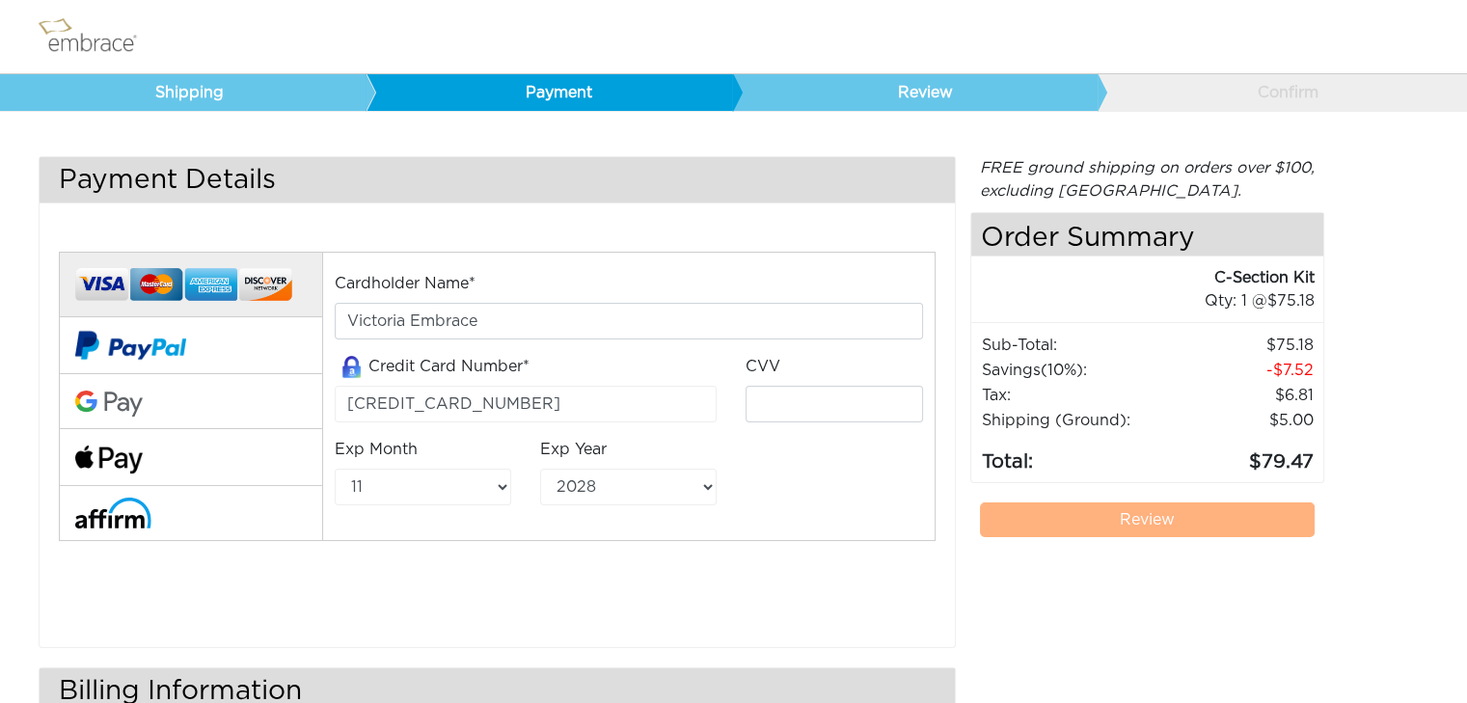
click at [1162, 516] on link "Review" at bounding box center [1148, 520] width 336 height 35
click at [873, 408] on input "tel" at bounding box center [834, 404] width 177 height 37
type input "135"
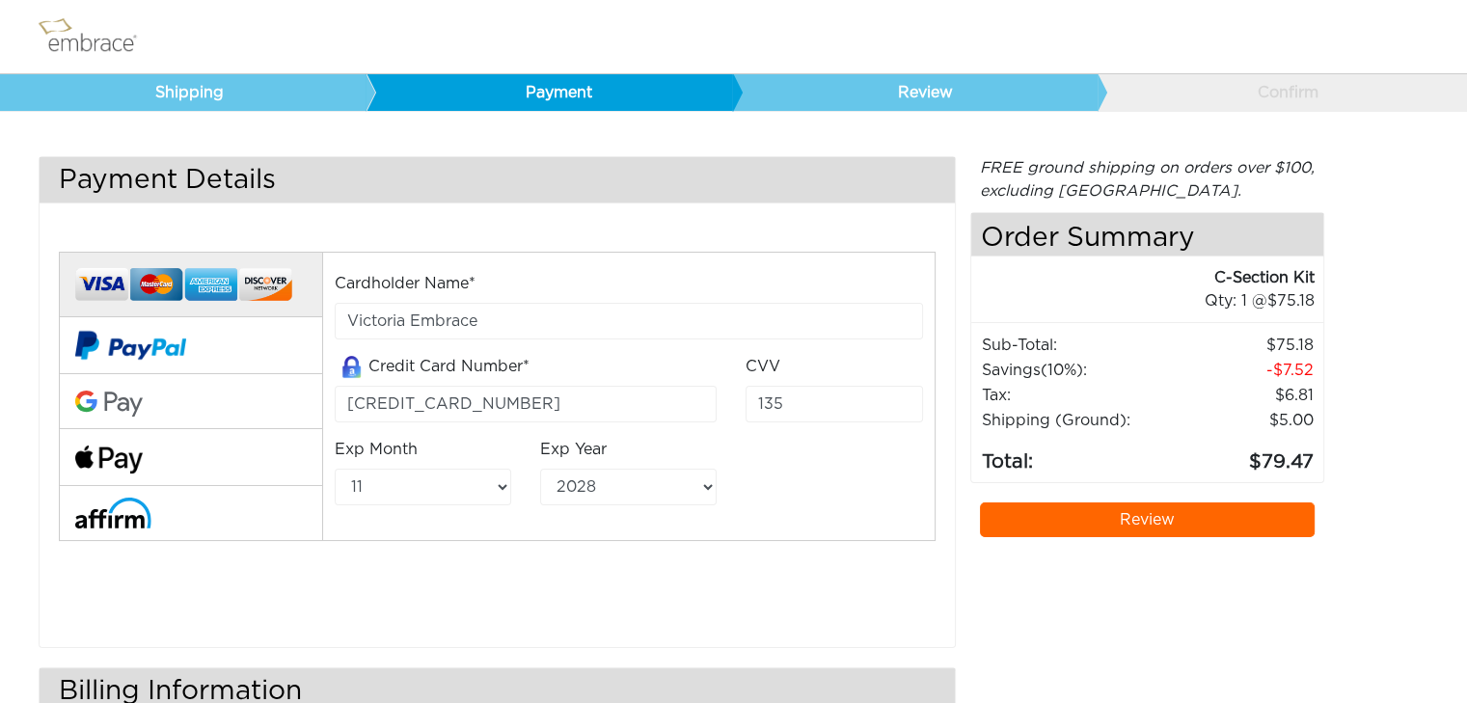
click at [1165, 523] on link "Review" at bounding box center [1148, 520] width 336 height 35
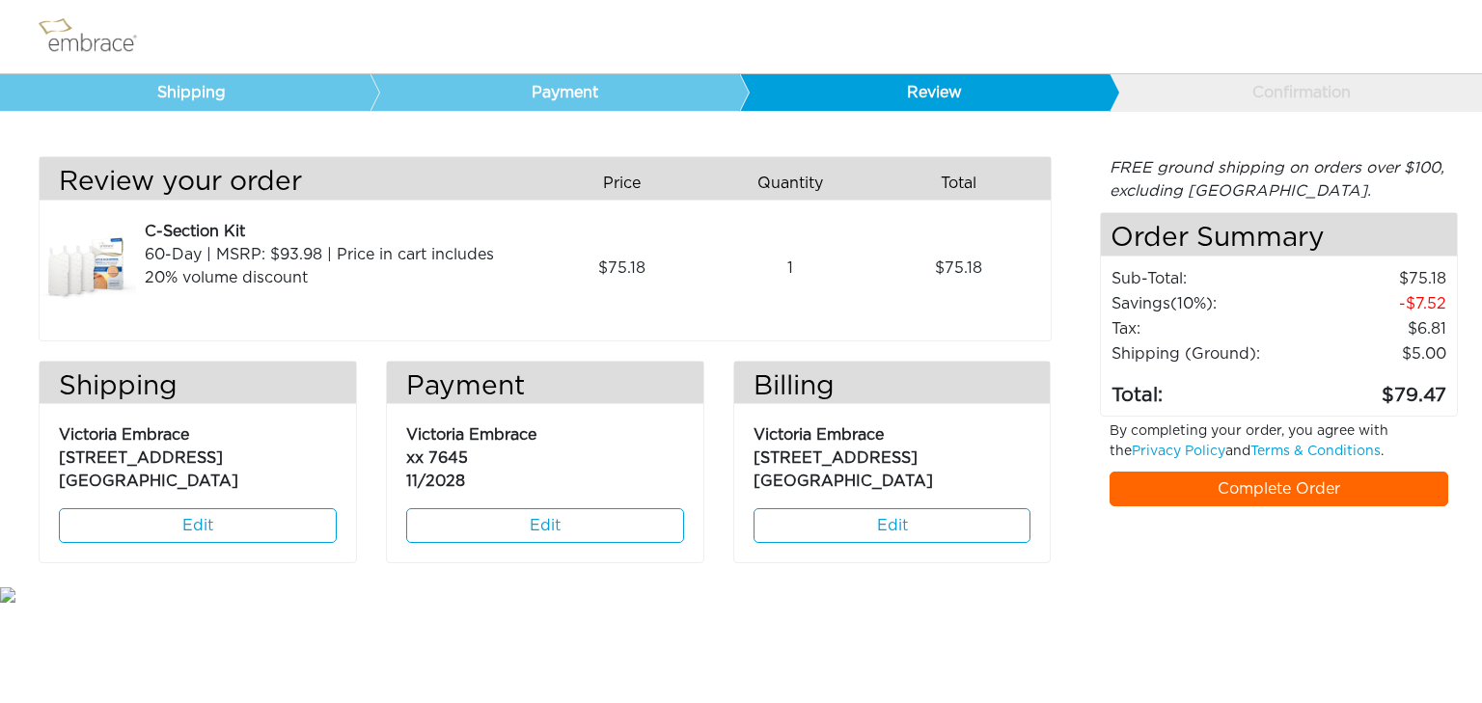
click at [1302, 487] on link "Complete Order" at bounding box center [1279, 489] width 340 height 35
